Goal: Transaction & Acquisition: Book appointment/travel/reservation

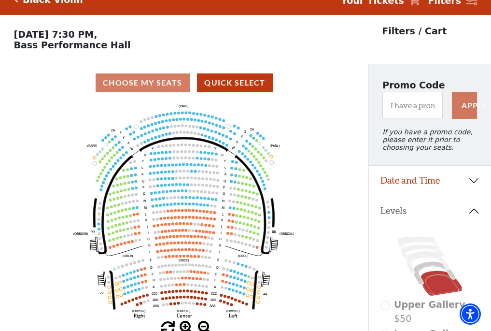
scroll to position [45, 0]
